Goal: Transaction & Acquisition: Register for event/course

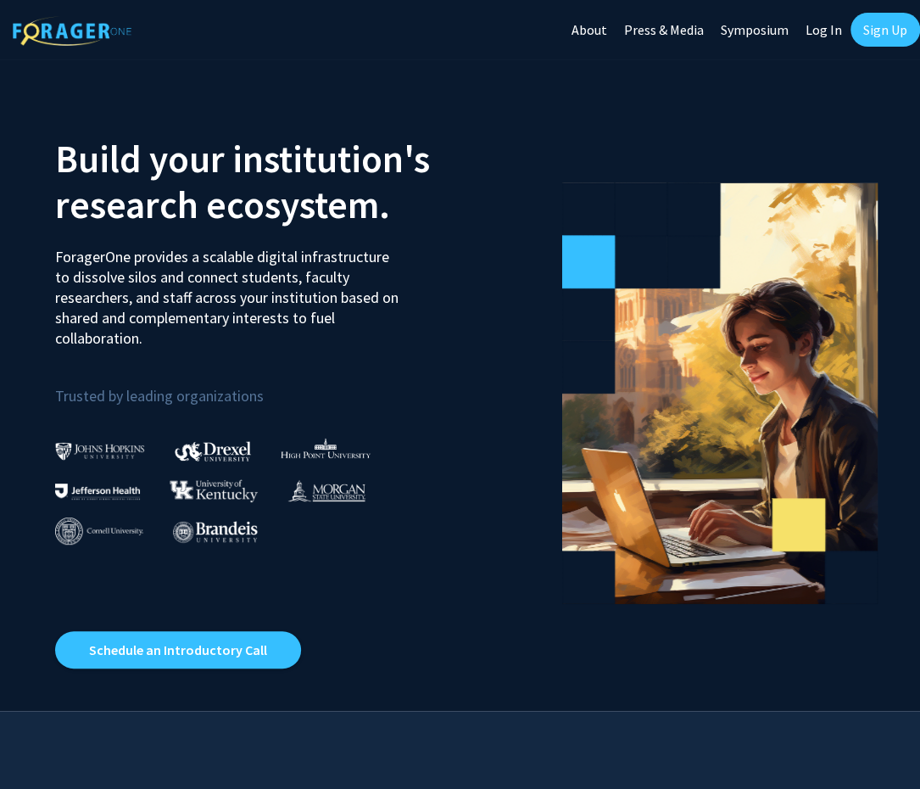
click at [885, 22] on link "Sign Up" at bounding box center [886, 30] width 70 height 34
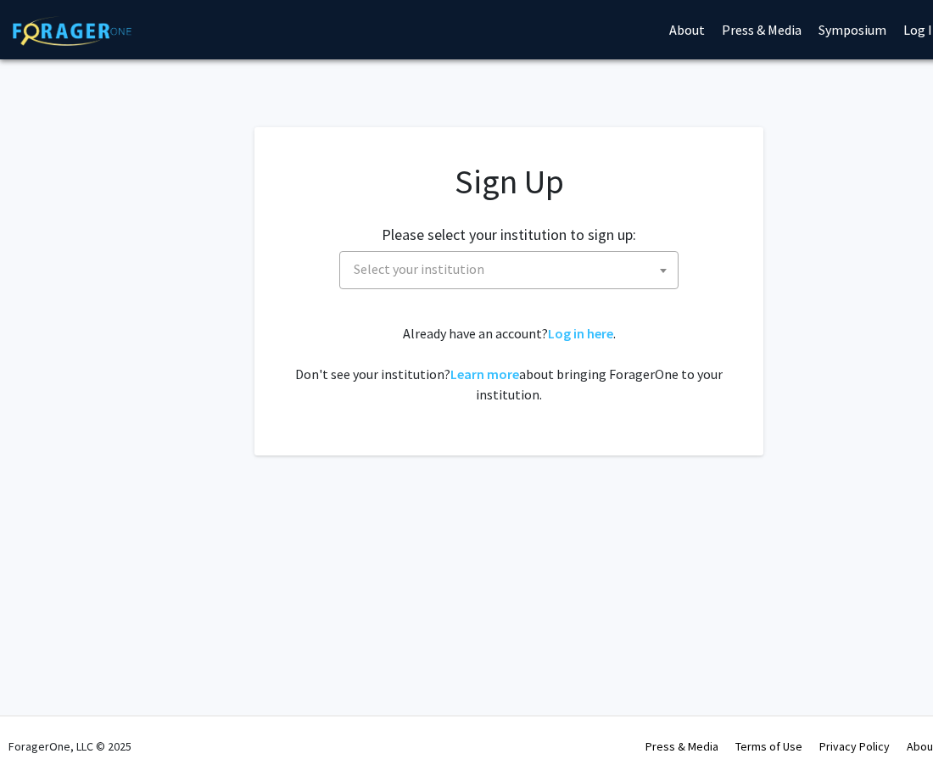
click at [575, 274] on span "Select your institution" at bounding box center [512, 269] width 331 height 35
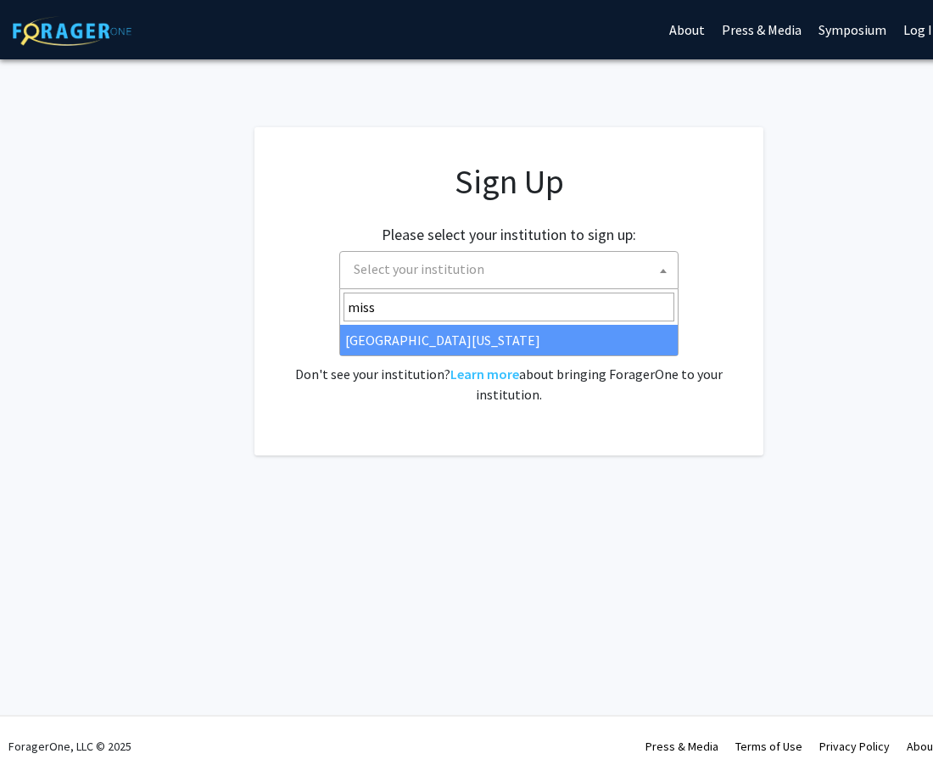
type input "miss"
select select "33"
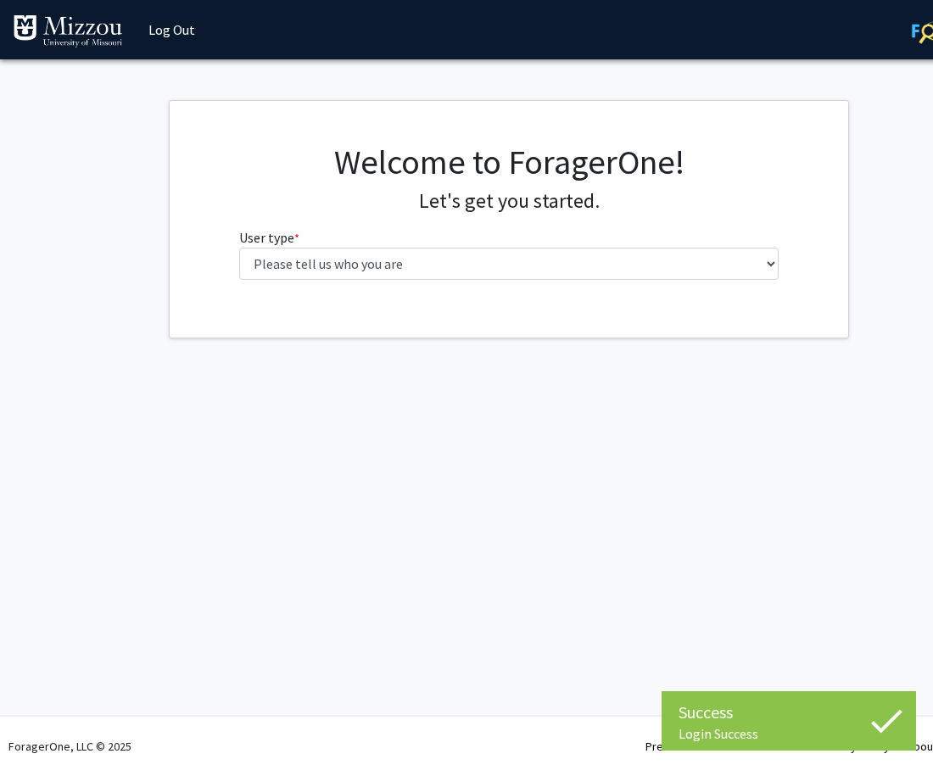
click at [418, 277] on div "Welcome to ForagerOne! Let's get you started. User type * required Please tell …" at bounding box center [509, 218] width 566 height 152
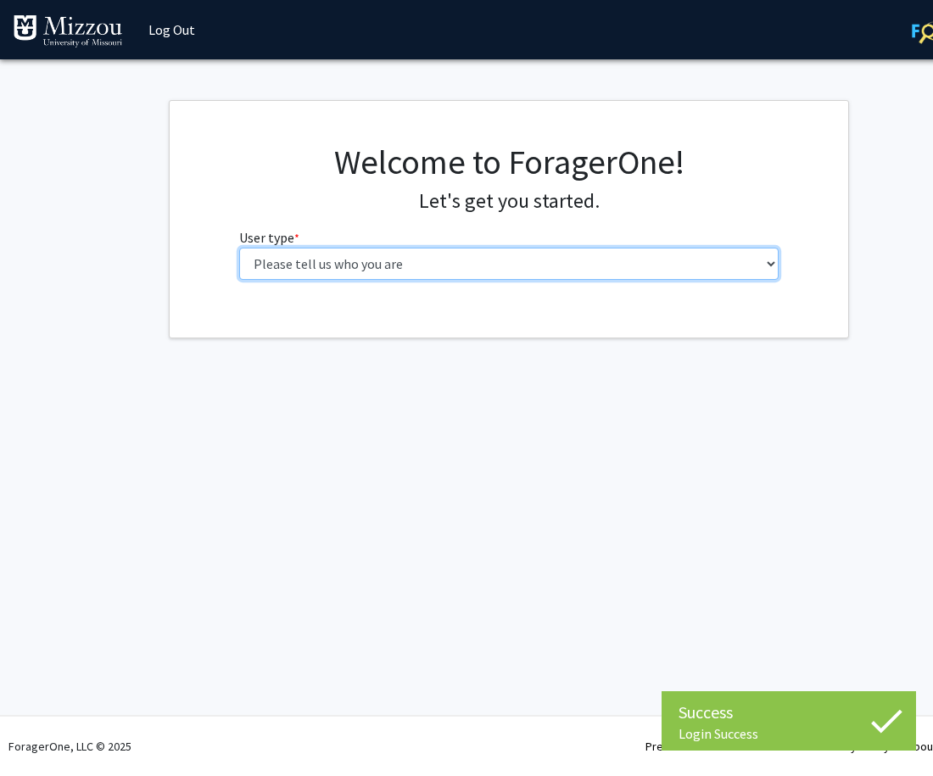
click at [405, 259] on select "Please tell us who you are Undergraduate Student Master's Student Doctoral Cand…" at bounding box center [509, 264] width 540 height 32
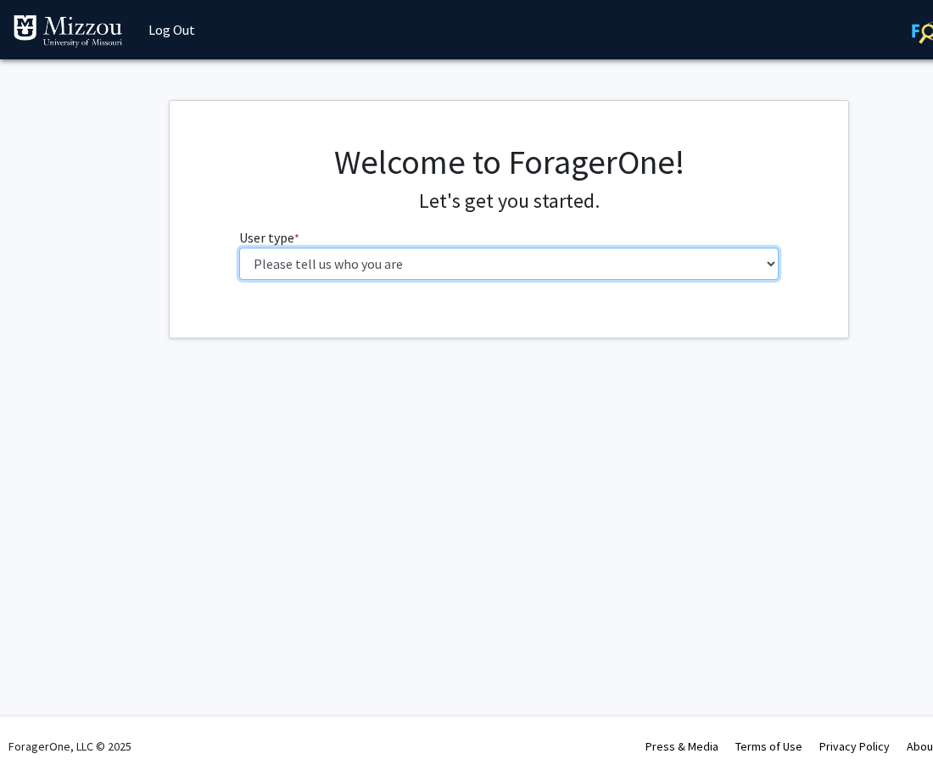
select select "3: doc"
click at [239, 248] on select "Please tell us who you are Undergraduate Student Master's Student Doctoral Cand…" at bounding box center [509, 264] width 540 height 32
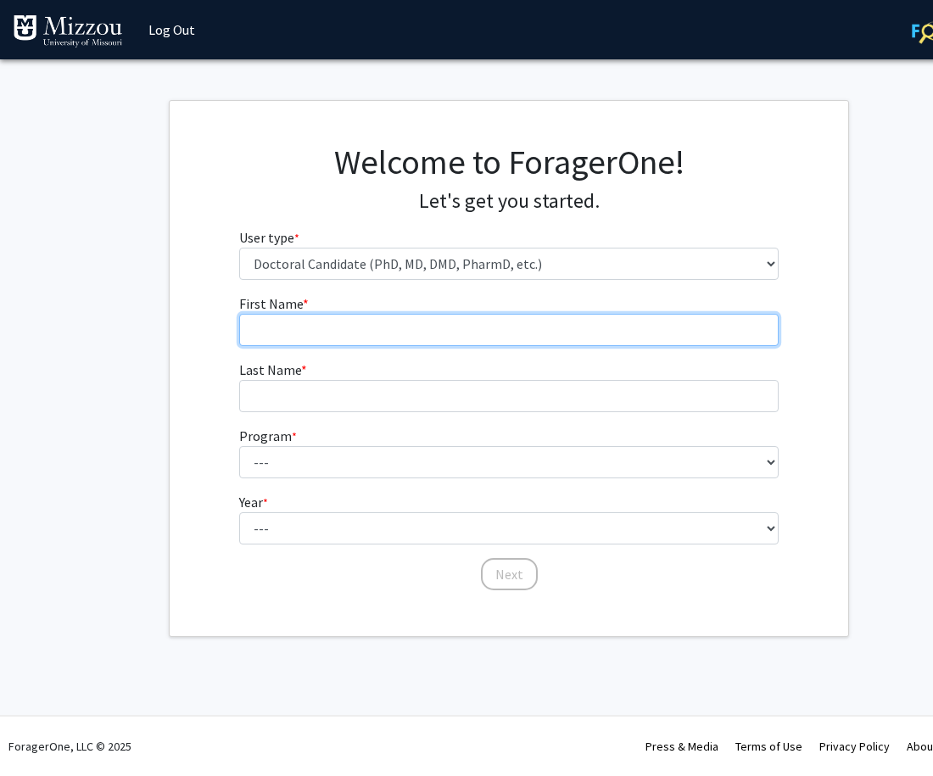
click at [417, 335] on input "First Name * required" at bounding box center [509, 330] width 540 height 32
type input "[PERSON_NAME]"
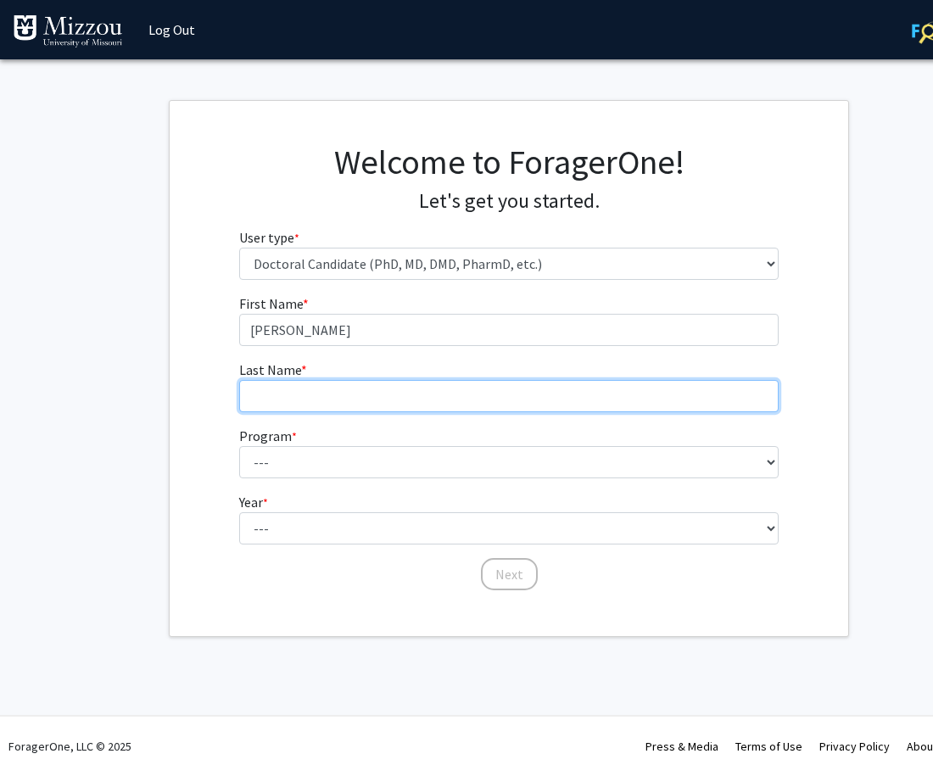
type input "Wood"
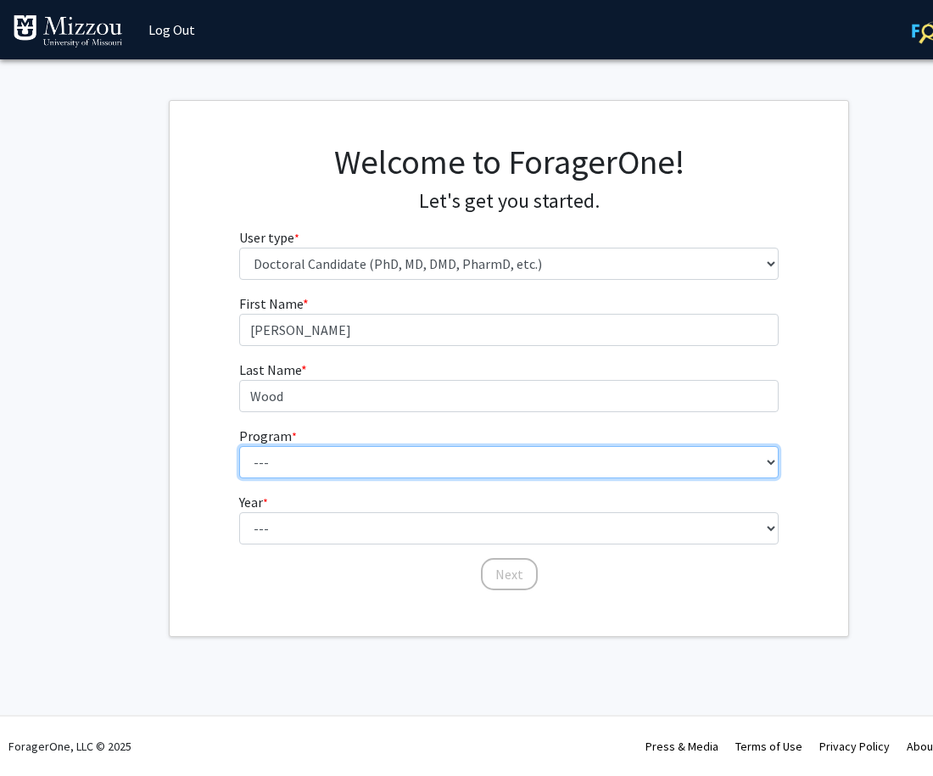
click at [317, 464] on select "--- Accountancy Agricultural and Applied Economics Agricultural Education Ancie…" at bounding box center [509, 462] width 540 height 32
select select "20: 1032"
click at [239, 446] on select "--- Accountancy Agricultural and Applied Economics Agricultural Education Ancie…" at bounding box center [509, 462] width 540 height 32
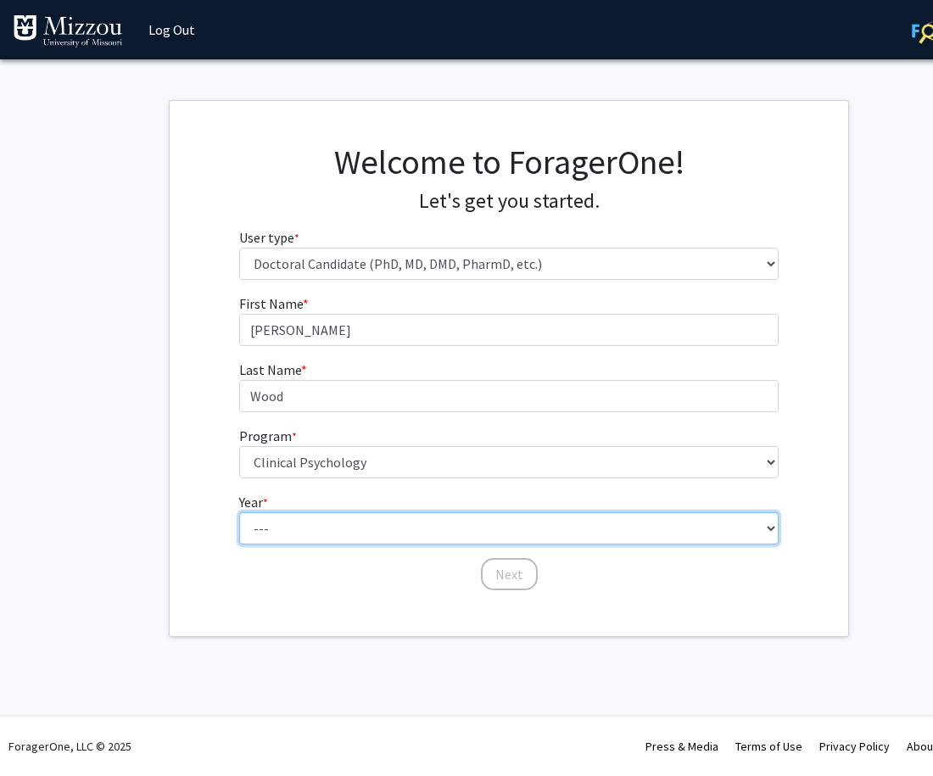
click at [276, 516] on select "--- First Year Second Year Third Year Fourth Year Fifth Year Sixth Year Seventh…" at bounding box center [509, 528] width 540 height 32
select select "3: third_year"
click at [239, 512] on select "--- First Year Second Year Third Year Fourth Year Fifth Year Sixth Year Seventh…" at bounding box center [509, 528] width 540 height 32
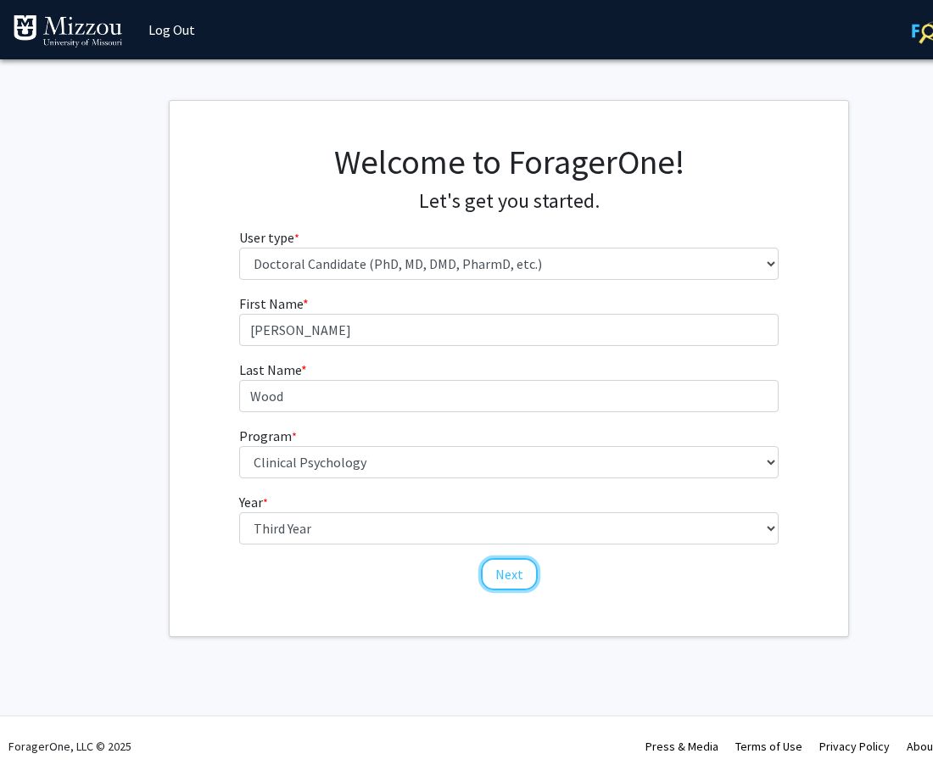
click at [505, 587] on button "Next" at bounding box center [509, 574] width 57 height 32
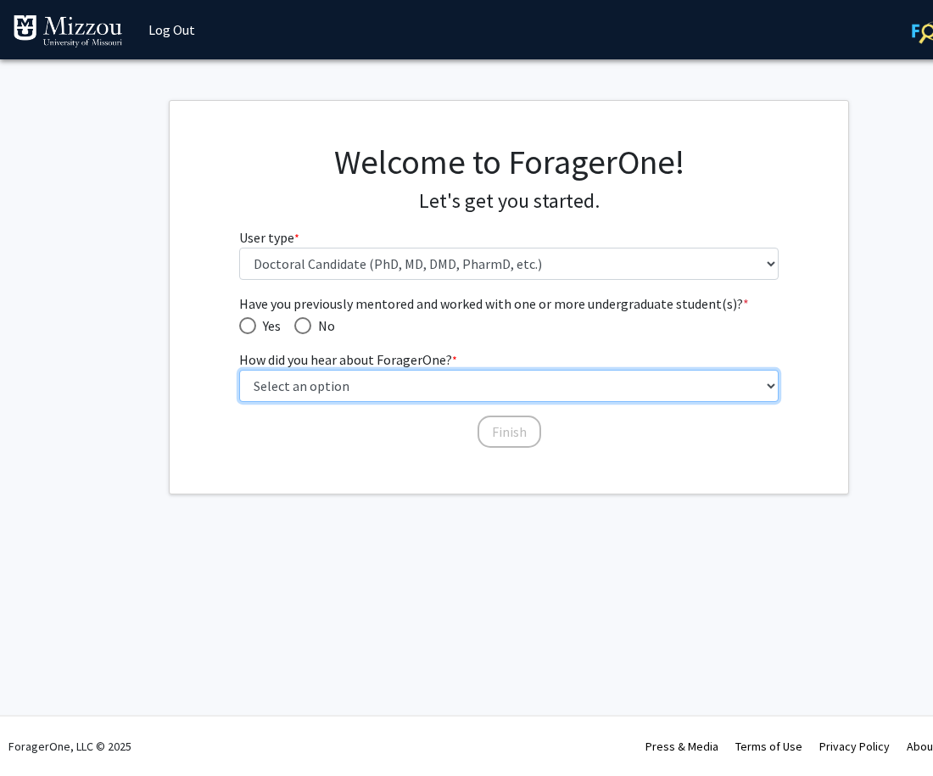
click at [416, 377] on select "Select an option Peer/student recommendation Faculty/staff recommendation Unive…" at bounding box center [509, 386] width 540 height 32
select select "4: university_email"
click at [239, 370] on select "Select an option Peer/student recommendation Faculty/staff recommendation Unive…" at bounding box center [509, 386] width 540 height 32
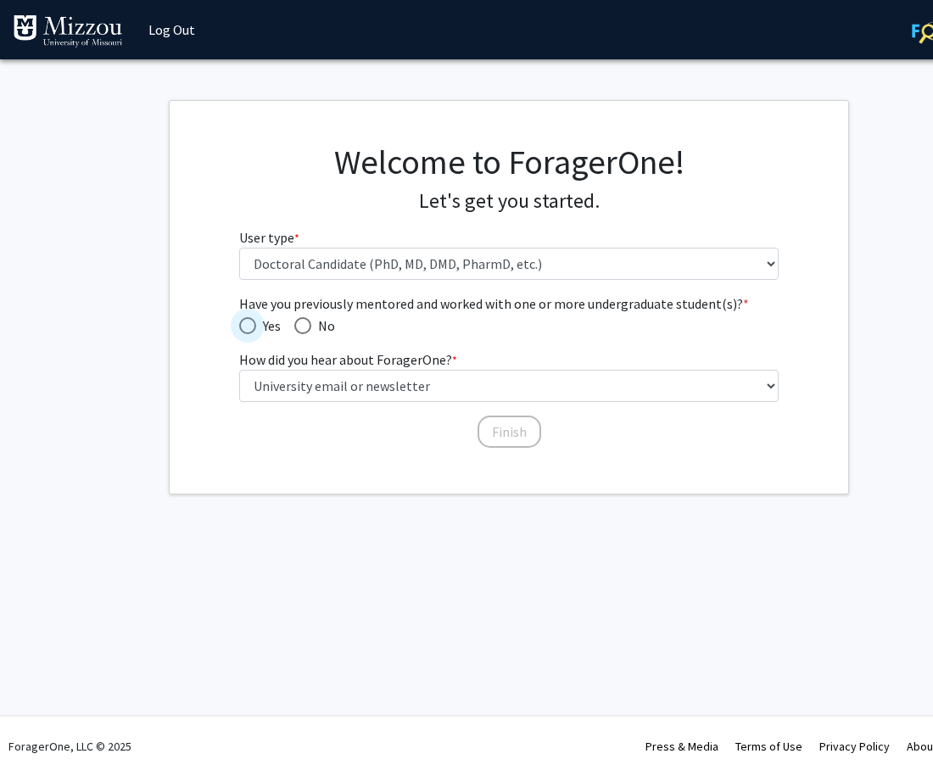
click at [260, 327] on span "Yes" at bounding box center [268, 325] width 25 height 20
click at [256, 327] on input "Yes" at bounding box center [247, 325] width 17 height 17
radio input "true"
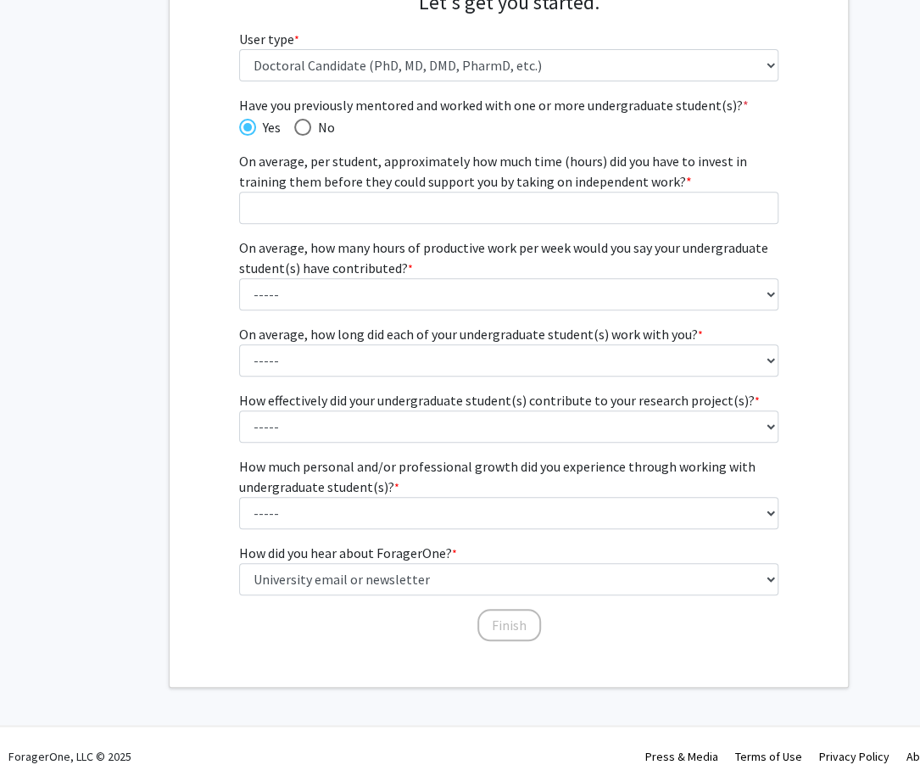
scroll to position [207, 0]
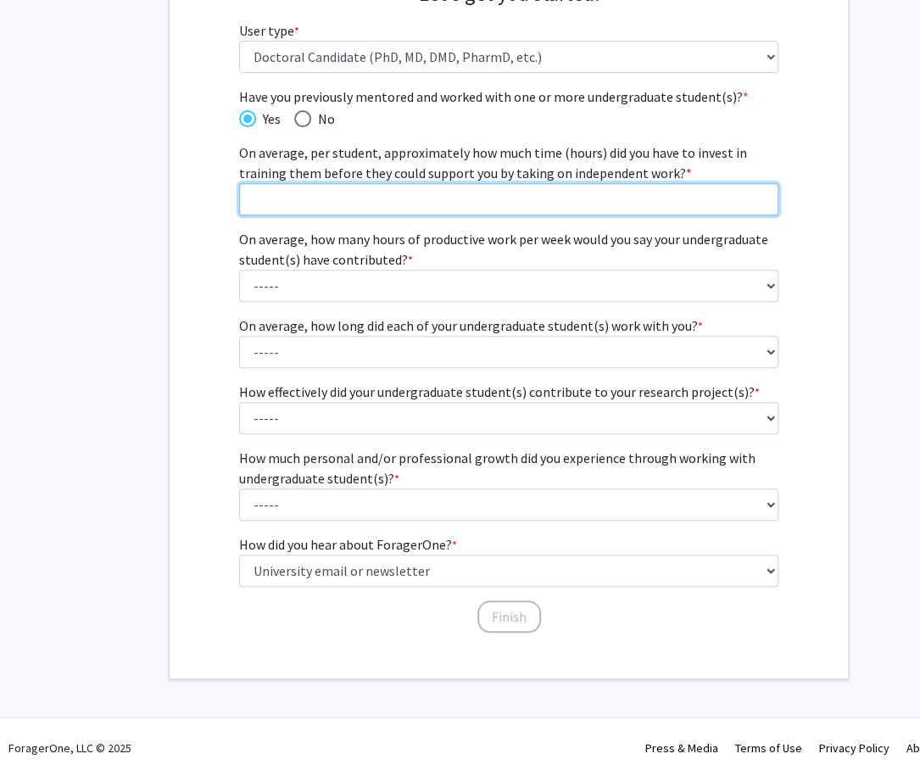
click at [458, 210] on input "On average, per student, approximately how much time (hours) did you have to in…" at bounding box center [509, 199] width 540 height 32
type input "15"
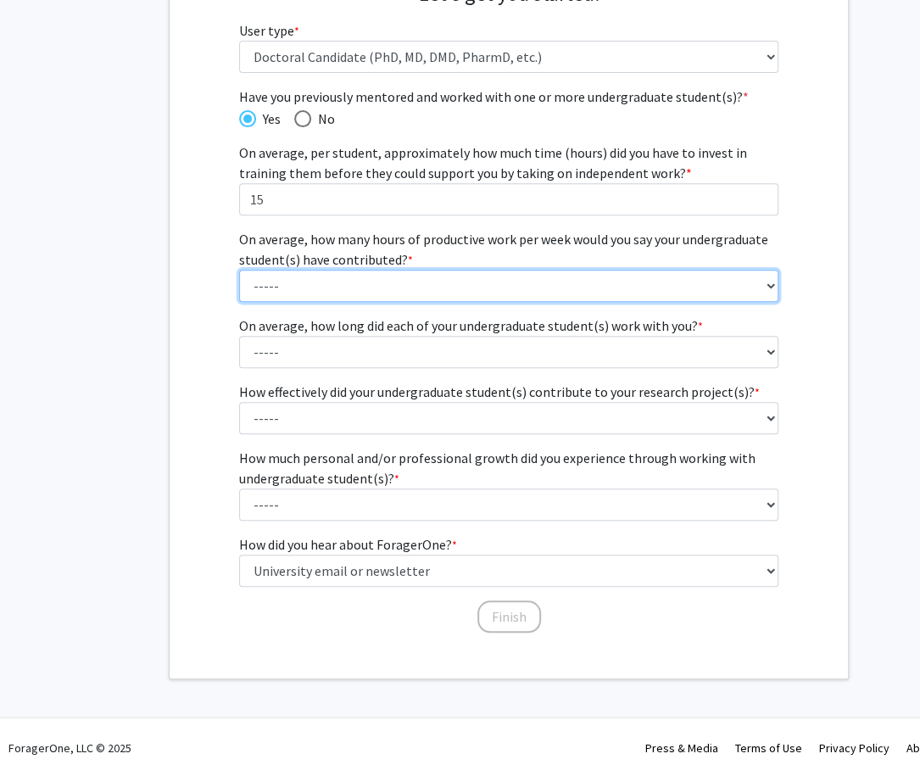
click at [410, 279] on select "----- 1 - 5 hours 6 - 10 hours 11 - 15 hours 16 - 20 hours 21 - 30 hours 31 - 4…" at bounding box center [509, 286] width 540 height 32
select select "2: 6 - 10 hours"
click at [239, 270] on select "----- 1 - 5 hours 6 - 10 hours 11 - 15 hours 16 - 20 hours 21 - 30 hours 31 - 4…" at bounding box center [509, 286] width 540 height 32
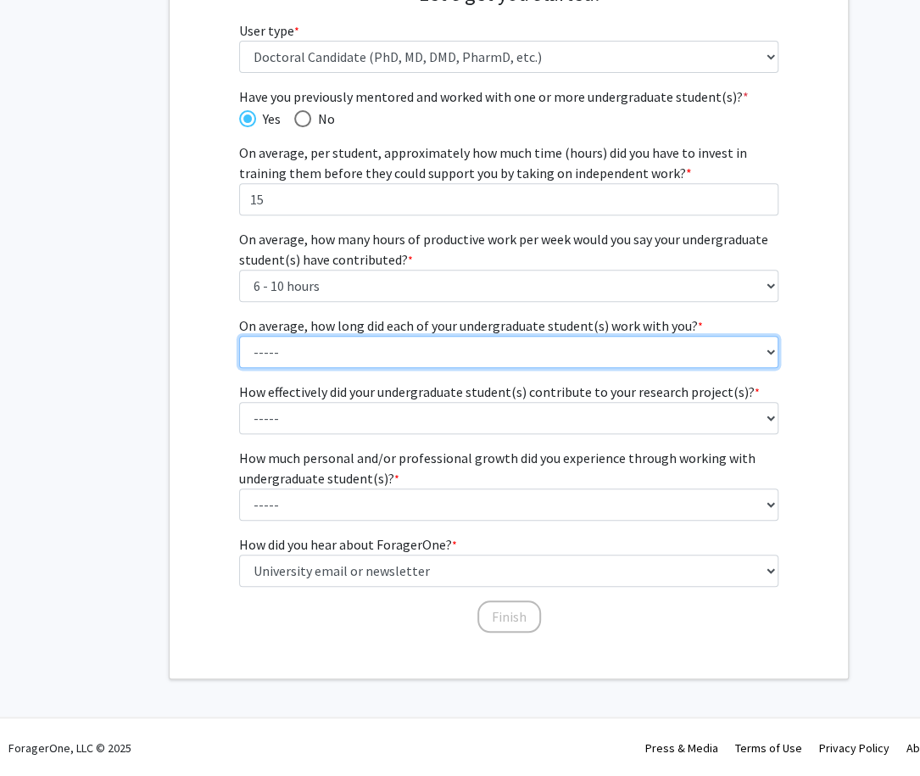
click at [410, 354] on select "----- 1 - 3 months 3 - 6 months 6 months - 1 year 1 - 2 years 2 - 3 years 3 - 4…" at bounding box center [509, 352] width 540 height 32
select select "3: 6 months - 1 year"
click at [239, 336] on select "----- 1 - 3 months 3 - 6 months 6 months - 1 year 1 - 2 years 2 - 3 years 3 - 4…" at bounding box center [509, 352] width 540 height 32
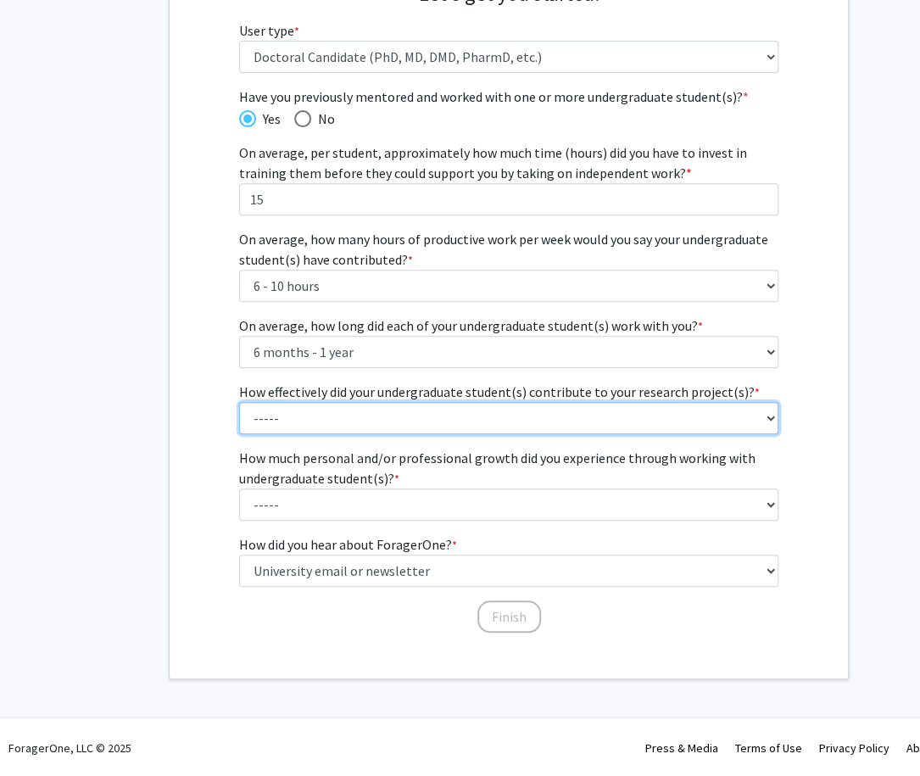
click at [359, 405] on select "----- 1 (Minimally) 2 3 (Moderately) 4 5 (Significantly)" at bounding box center [509, 418] width 540 height 32
select select "3: 3"
click at [239, 402] on select "----- 1 (Minimally) 2 3 (Moderately) 4 5 (Significantly)" at bounding box center [509, 418] width 540 height 32
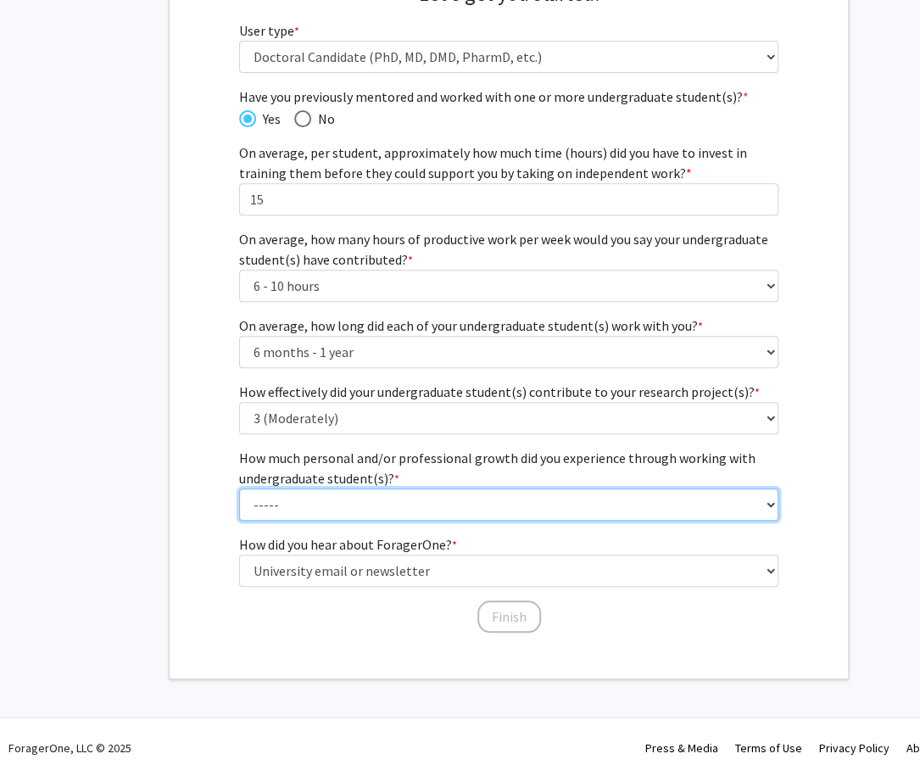
click at [351, 499] on select "----- 1 (Minimal) 2 3 (Moderate) 4 5 (Significant)" at bounding box center [509, 505] width 540 height 32
select select "4: 4"
click at [239, 489] on select "----- 1 (Minimal) 2 3 (Moderate) 4 5 (Significant)" at bounding box center [509, 505] width 540 height 32
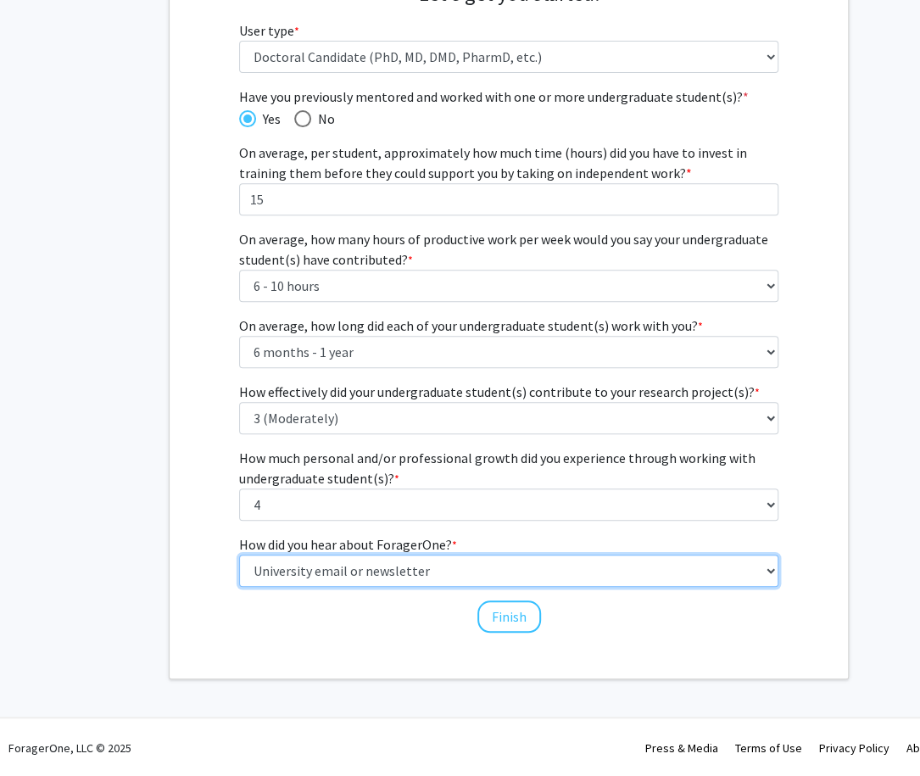
click at [366, 572] on select "Select an option Peer/student recommendation Faculty/staff recommendation Unive…" at bounding box center [509, 571] width 540 height 32
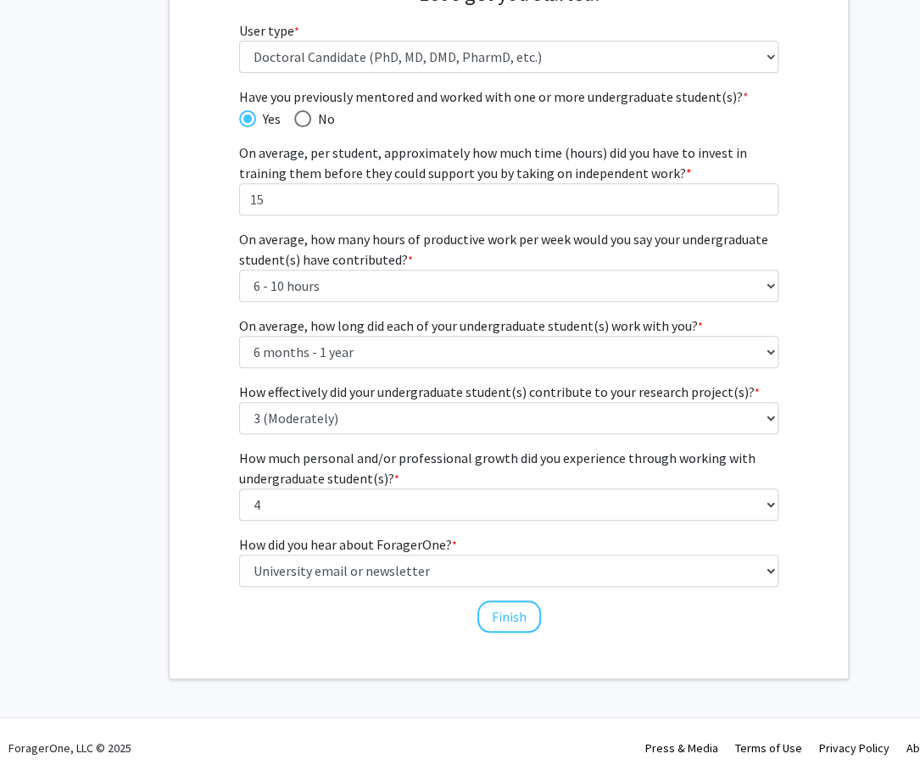
drag, startPoint x: 177, startPoint y: 555, endPoint x: 198, endPoint y: 555, distance: 21.2
click at [179, 555] on div "Have you previously mentored and worked with one or more undergraduate student(…" at bounding box center [509, 361] width 678 height 548
click at [524, 613] on button "Finish" at bounding box center [509, 616] width 64 height 32
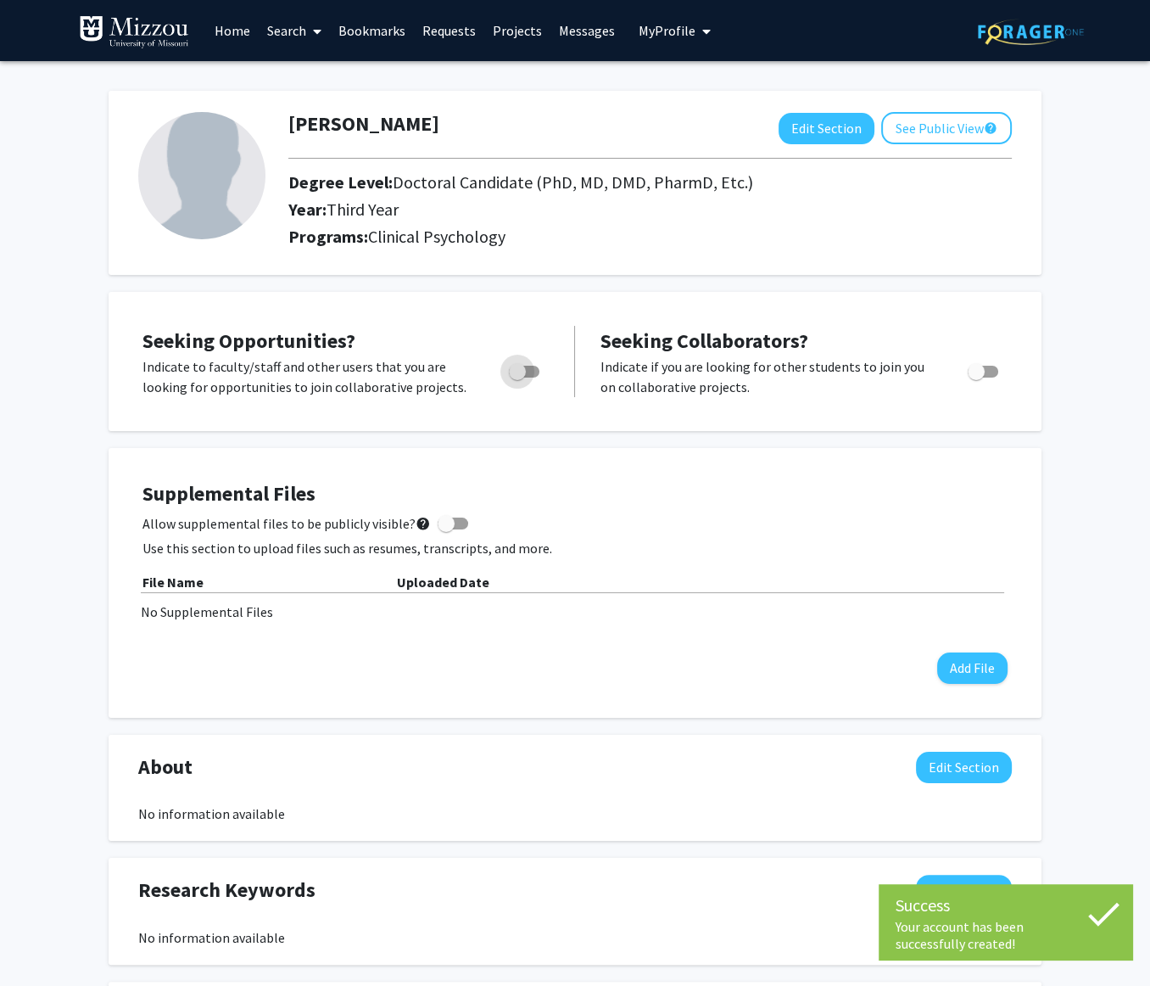
click at [517, 378] on span "Toggle" at bounding box center [517, 371] width 17 height 17
click at [517, 378] on input "Are you actively seeking opportunities?" at bounding box center [517, 377] width 1 height 1
checkbox input "true"
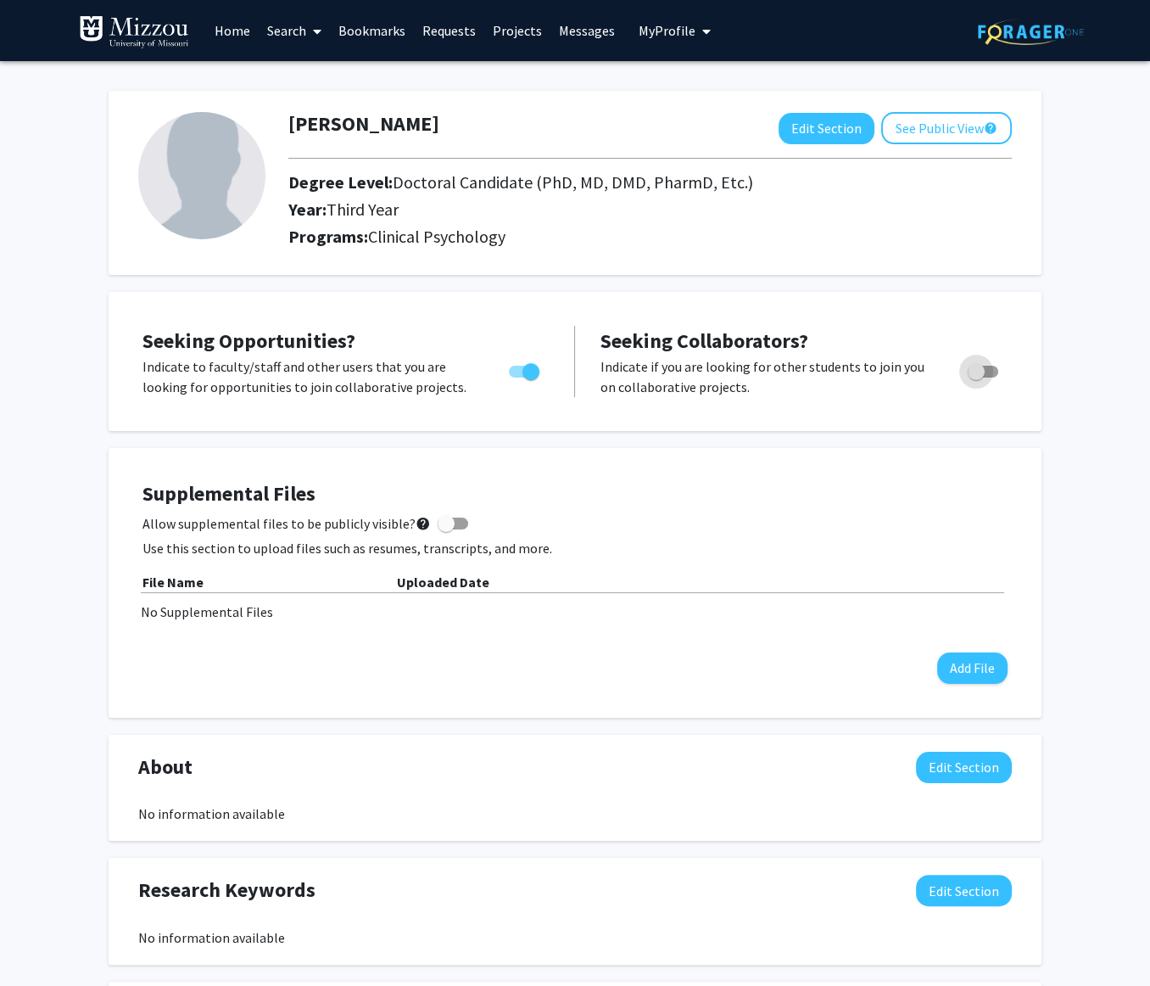
click at [932, 366] on span "Toggle" at bounding box center [976, 371] width 17 height 17
click at [932, 377] on input "Would you like to receive other student requests to work with you?" at bounding box center [975, 377] width 1 height 1
checkbox input "true"
click at [320, 30] on icon at bounding box center [317, 32] width 8 height 14
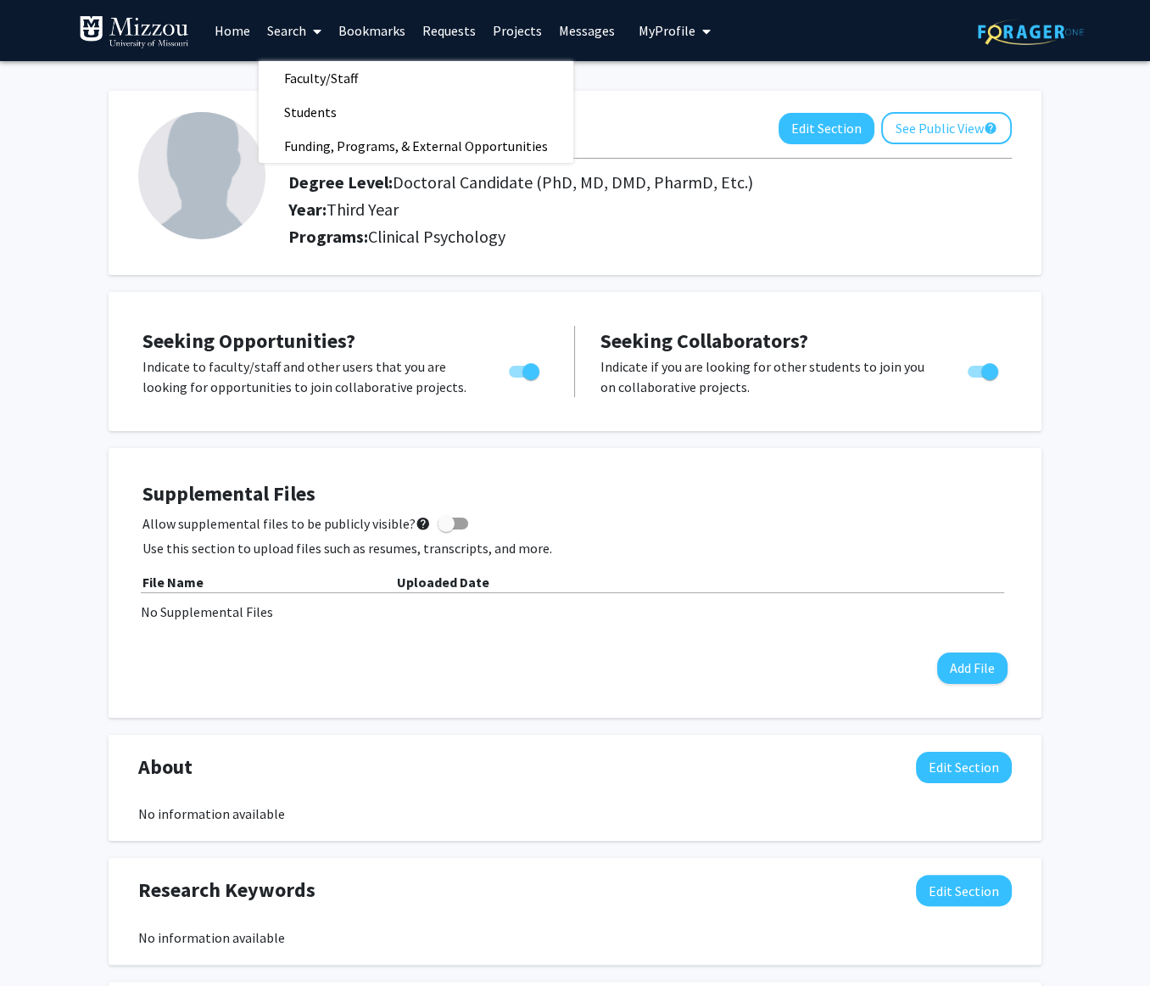
click at [343, 73] on span "Faculty/Staff" at bounding box center [321, 78] width 125 height 34
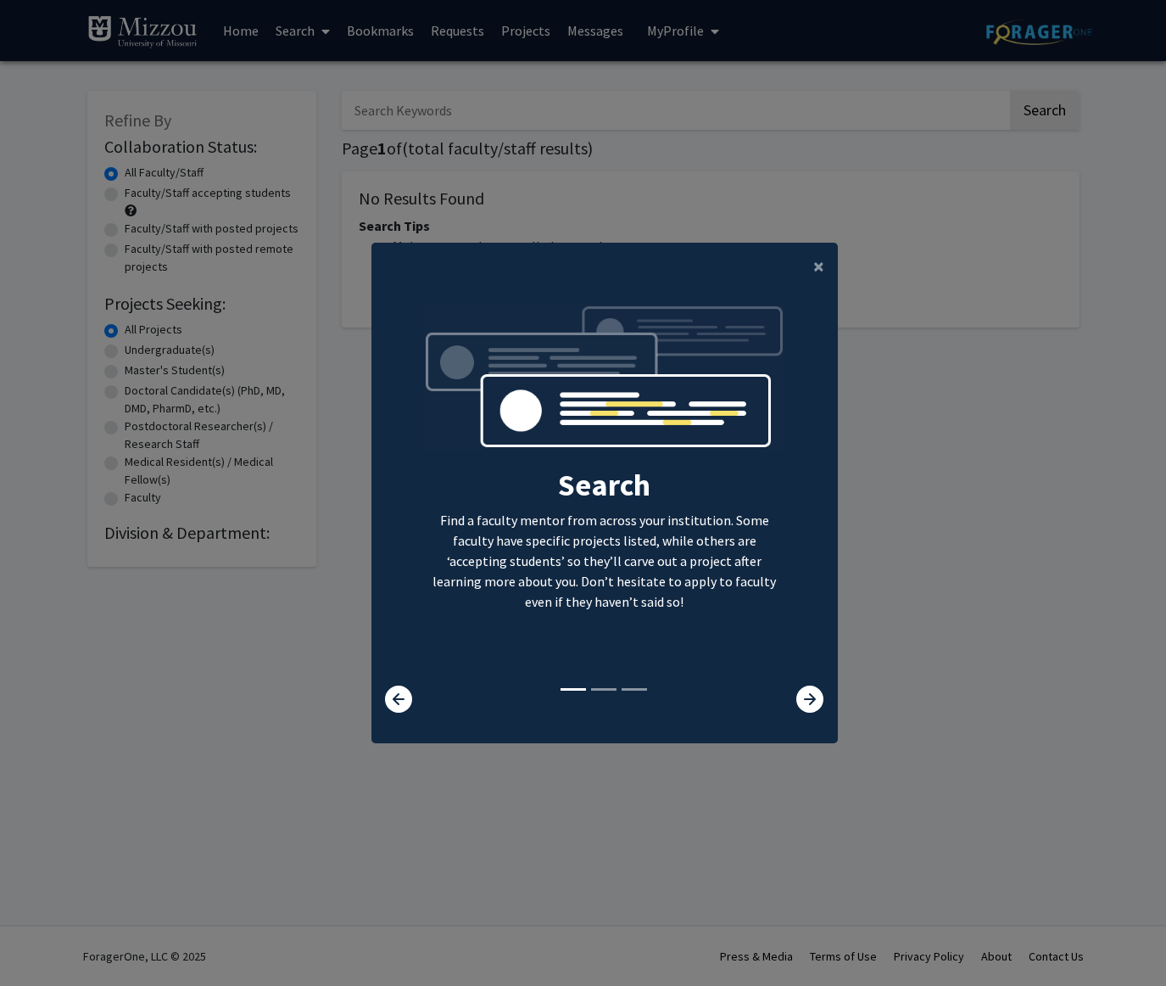
click at [945, 461] on modal-container "× Search Find a faculty mentor from across your institution. Some faculty have …" at bounding box center [583, 493] width 1166 height 986
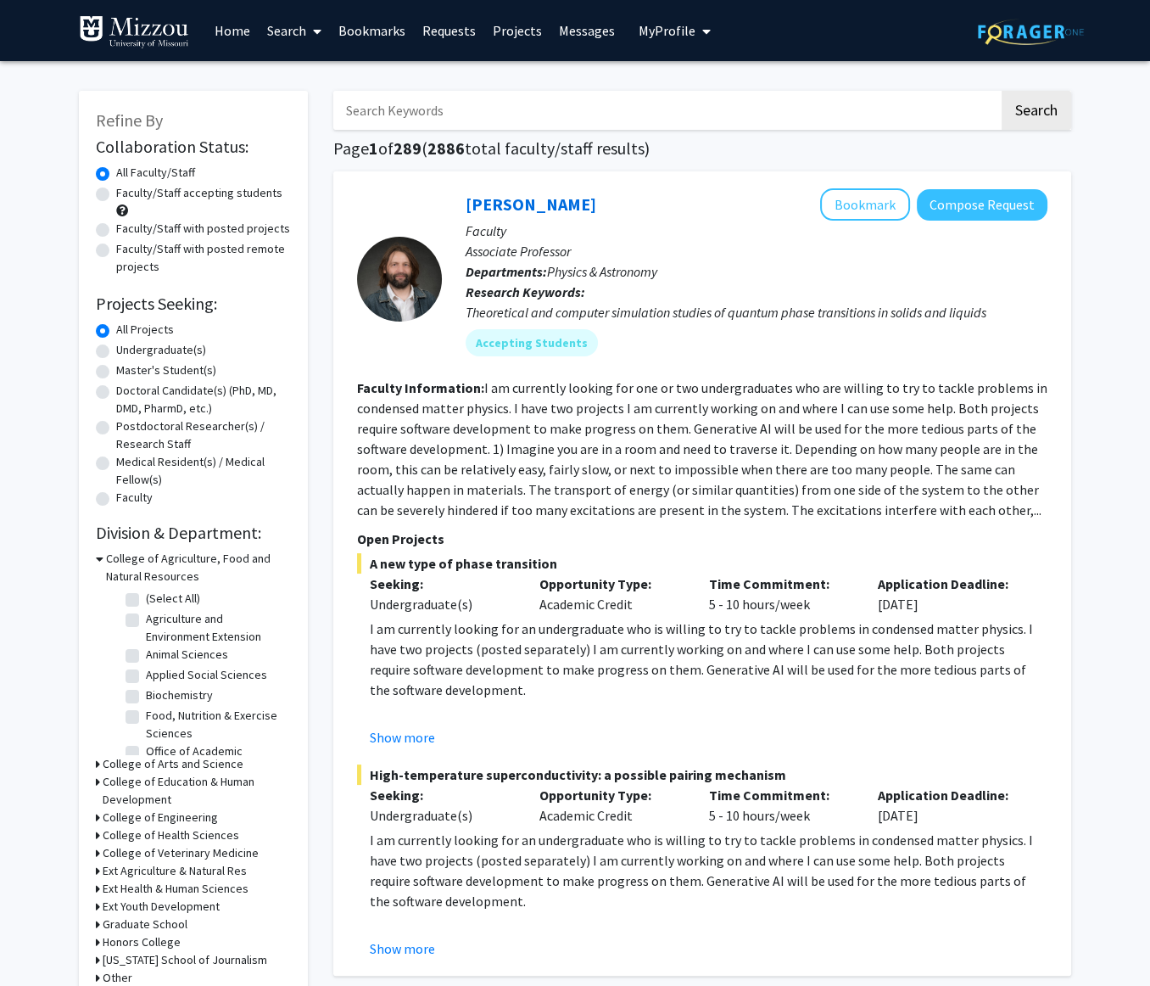
click at [496, 120] on input "Search Keywords" at bounding box center [666, 110] width 666 height 39
click at [1002, 91] on button "Search" at bounding box center [1037, 110] width 70 height 39
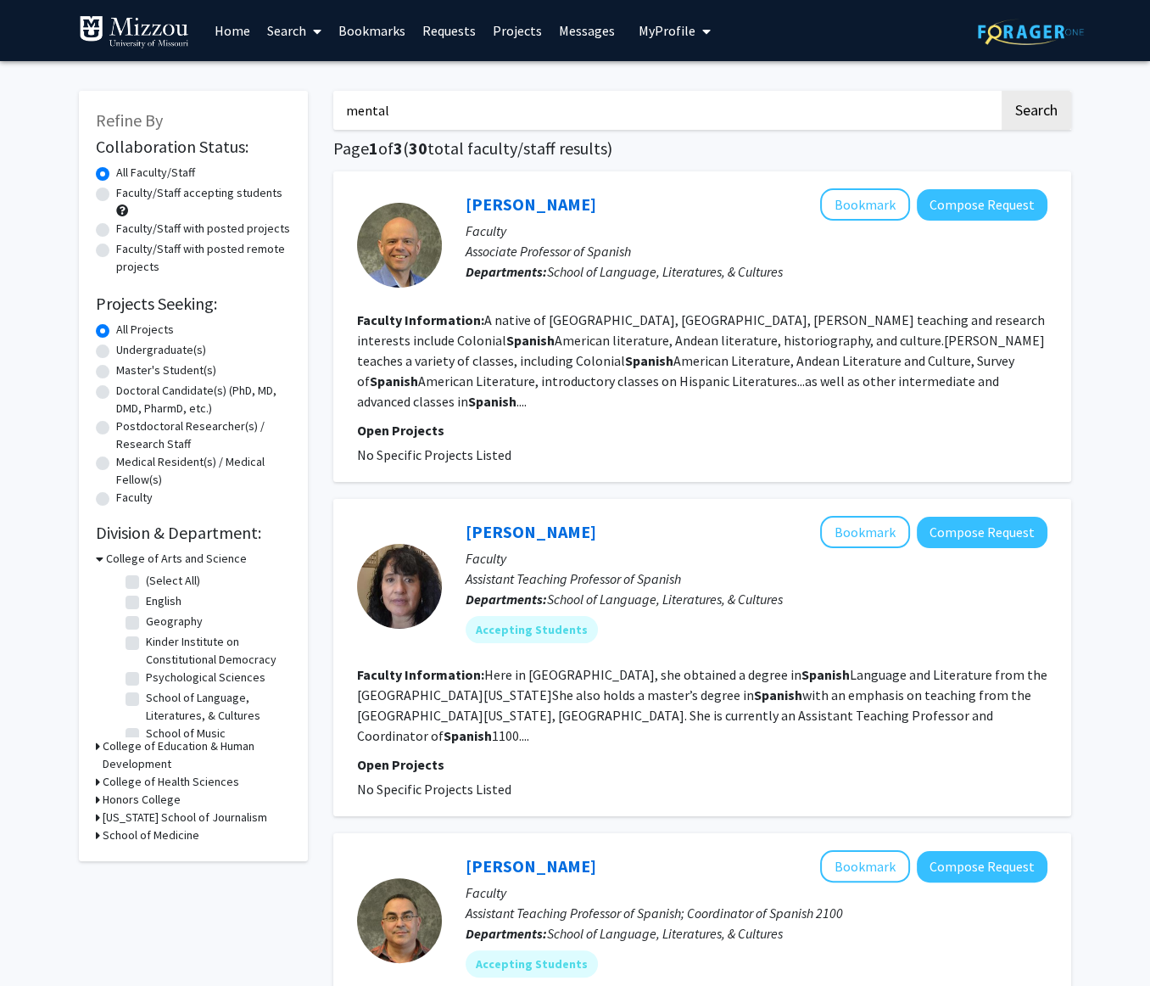
type input "mental"
click at [1002, 91] on button "Search" at bounding box center [1037, 110] width 70 height 39
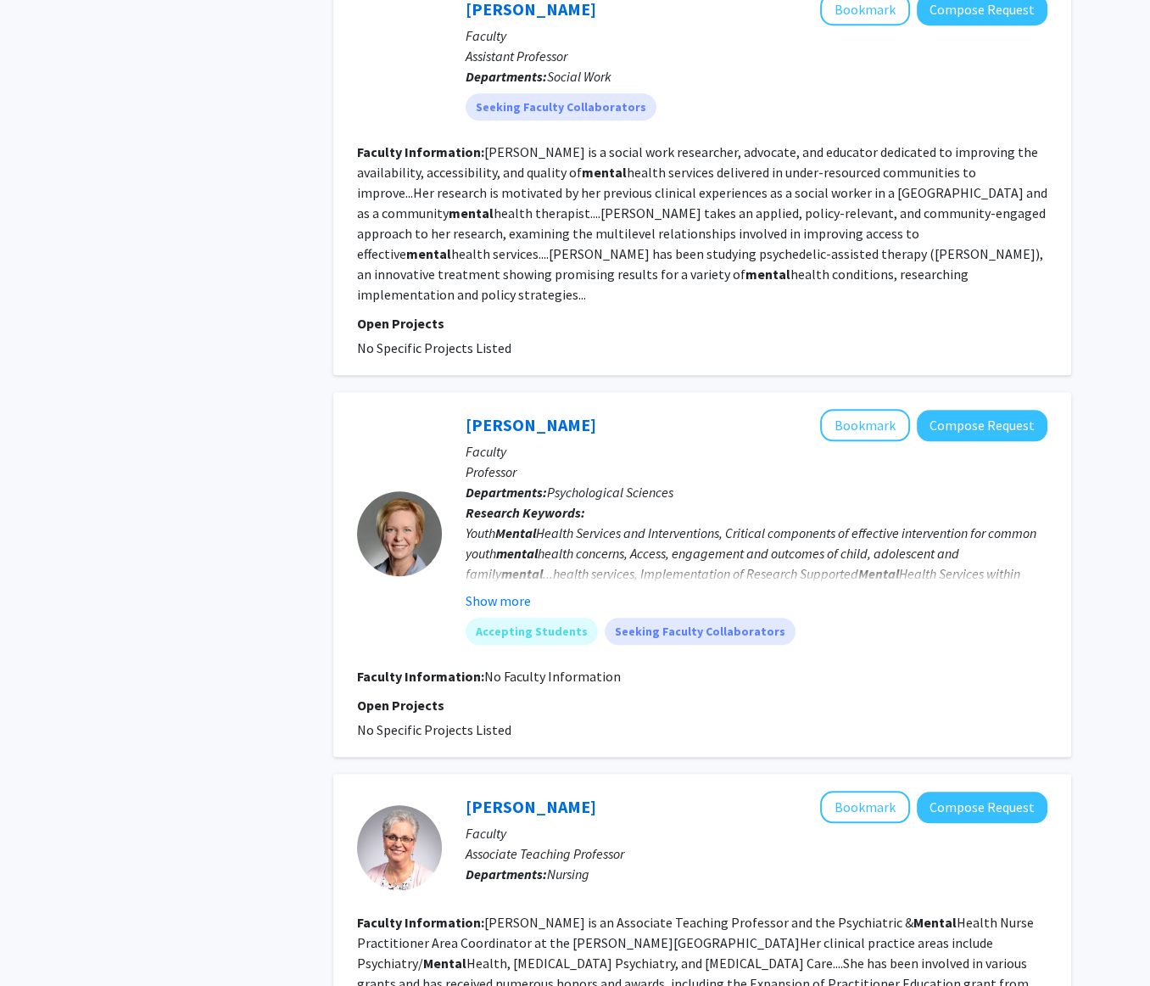
scroll to position [1555, 0]
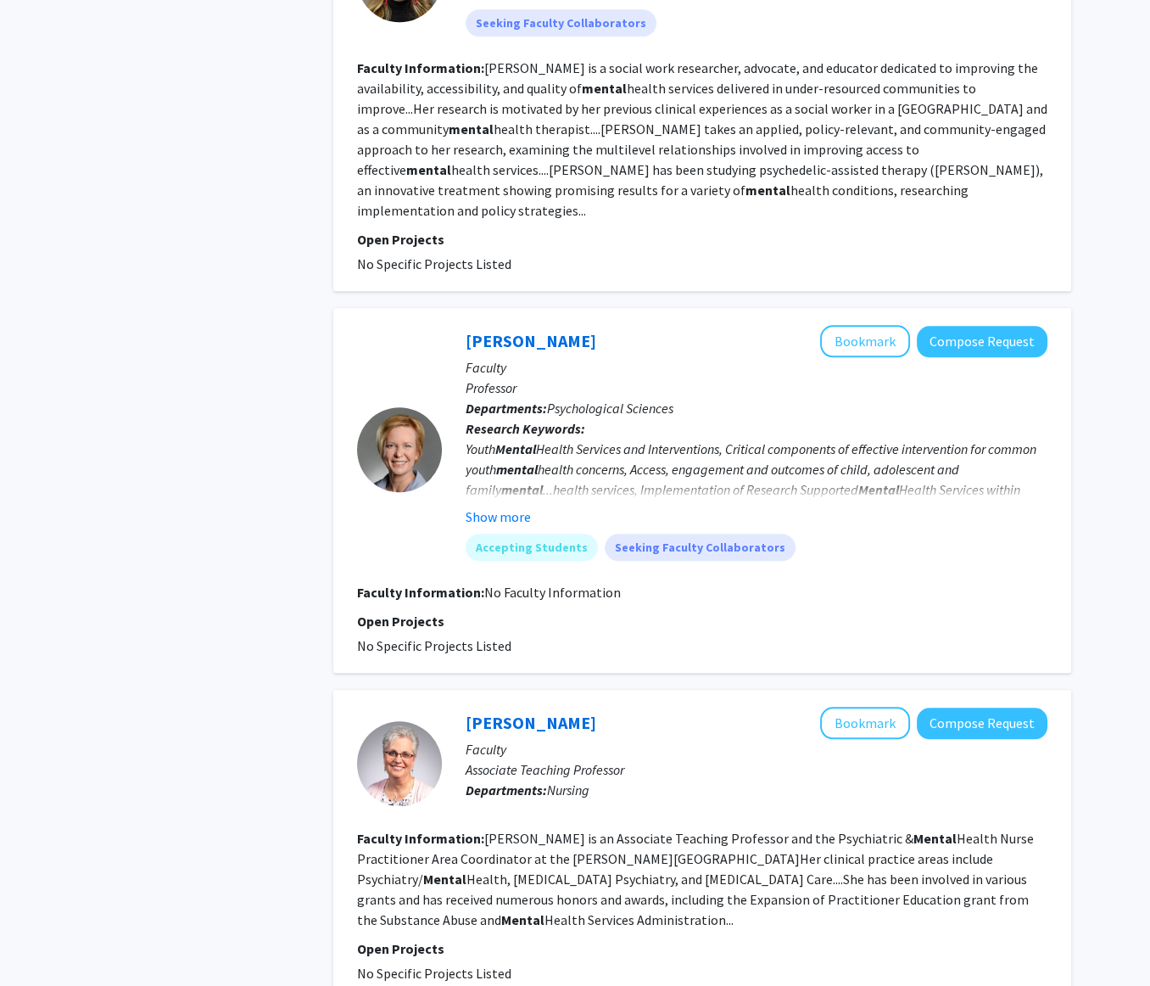
click at [603, 438] on div "Youth Mental Health Services and Interventions, Critical components of effectiv…" at bounding box center [757, 489] width 582 height 102
click at [496, 506] on button "Show more" at bounding box center [498, 516] width 65 height 20
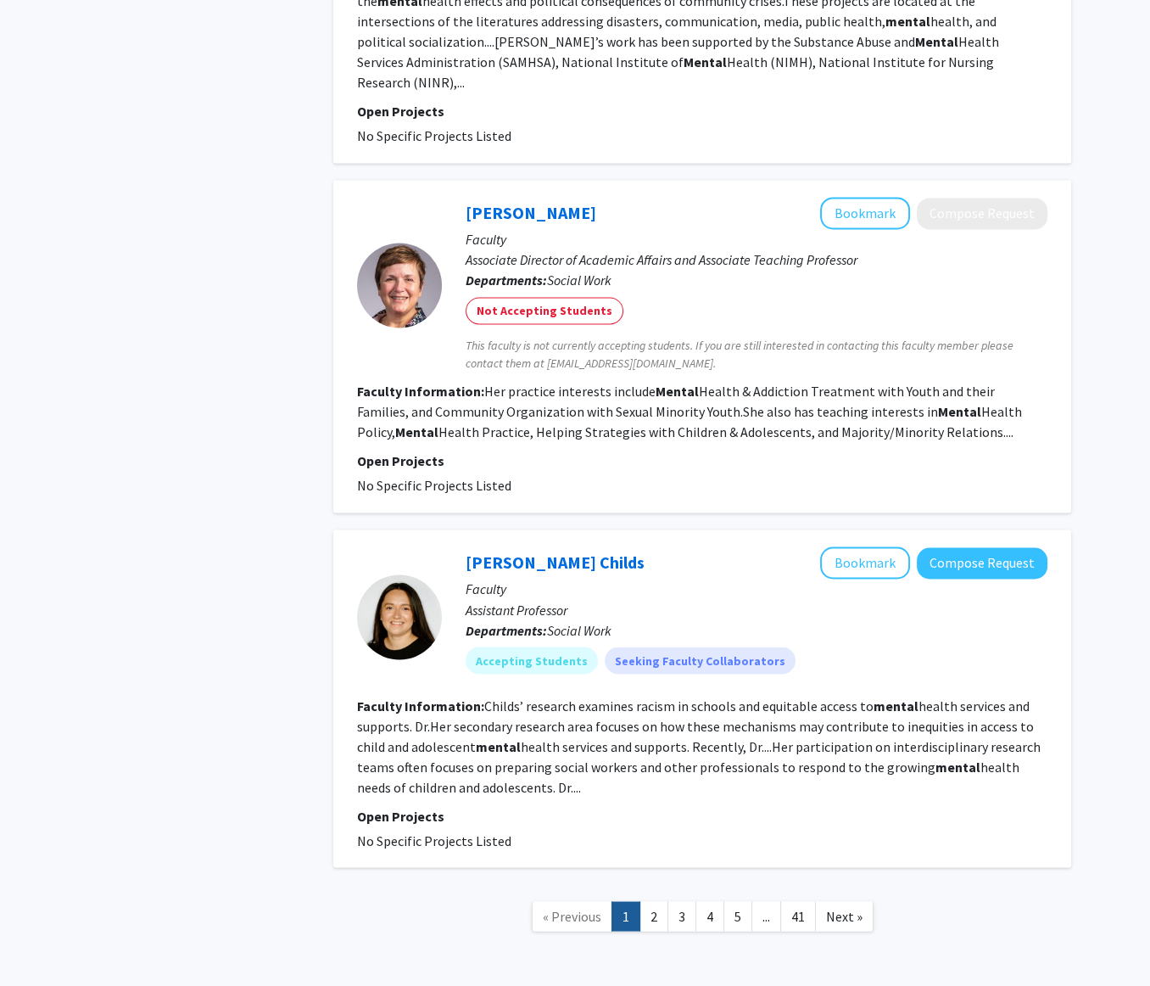
scroll to position [2844, 0]
click at [509, 550] on link "Tasha Childs" at bounding box center [555, 560] width 179 height 21
